Goal: Participate in discussion

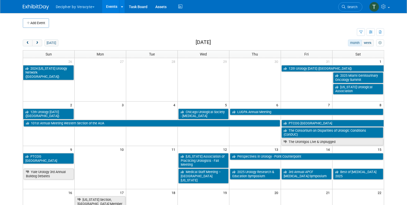
click at [371, 26] on td at bounding box center [376, 22] width 18 height 9
click at [371, 30] on button "button" at bounding box center [371, 32] width 8 height 8
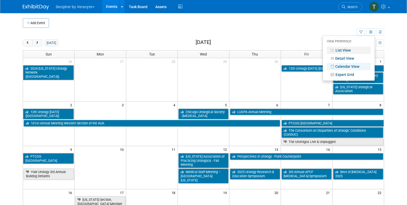
click at [353, 52] on link "List View" at bounding box center [349, 50] width 44 height 7
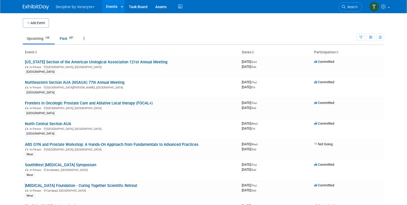
scroll to position [887, 0]
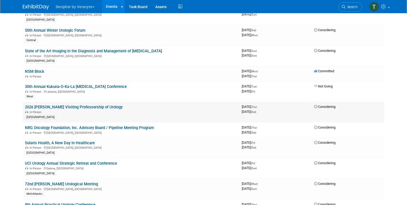
click at [109, 105] on link "2026 [PERSON_NAME] Visiting Professorship of Urology" at bounding box center [74, 107] width 98 height 5
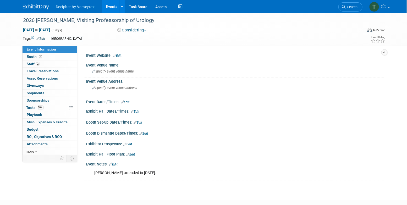
click at [130, 31] on button "Considering" at bounding box center [132, 31] width 33 height 6
click at [131, 38] on link "Committed" at bounding box center [136, 38] width 41 height 7
click at [44, 108] on link "20% Tasks 20%" at bounding box center [50, 107] width 54 height 7
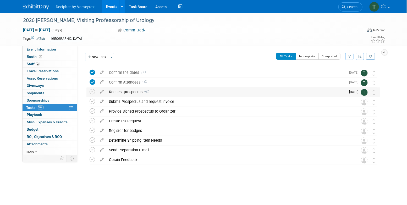
click at [134, 92] on div "Request prospectus 2" at bounding box center [226, 92] width 240 height 9
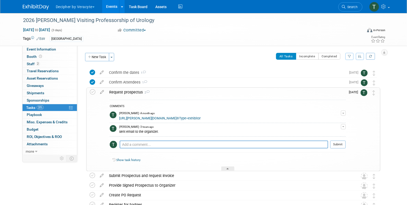
click at [139, 140] on div "COMMENTS [PERSON_NAME] - A month ago [URL][PERSON_NAME][DOMAIN_NAME]®Type=exhib…" at bounding box center [228, 128] width 236 height 56
click at [139, 144] on textarea at bounding box center [224, 145] width 209 height 8
type textarea "[PERSON_NAME] would like to attend"
click at [342, 147] on button "Submit" at bounding box center [337, 145] width 15 height 8
